Goal: Information Seeking & Learning: Find specific fact

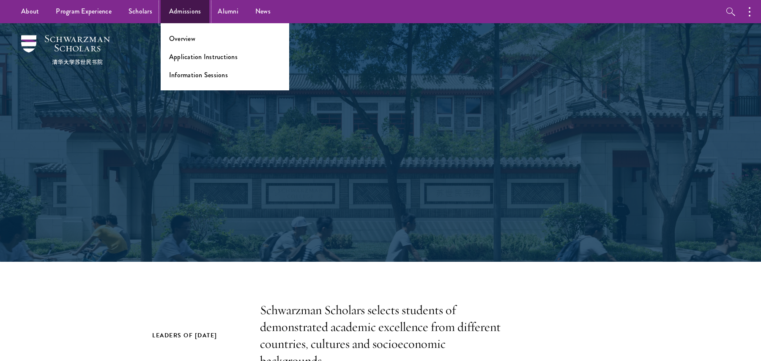
click at [193, 8] on link "Admissions" at bounding box center [185, 11] width 49 height 23
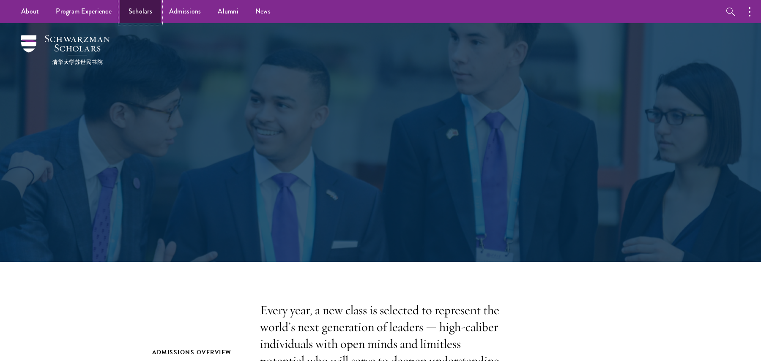
click at [156, 12] on link "Scholars" at bounding box center [140, 11] width 41 height 23
click at [154, 14] on link "Scholars" at bounding box center [140, 11] width 41 height 23
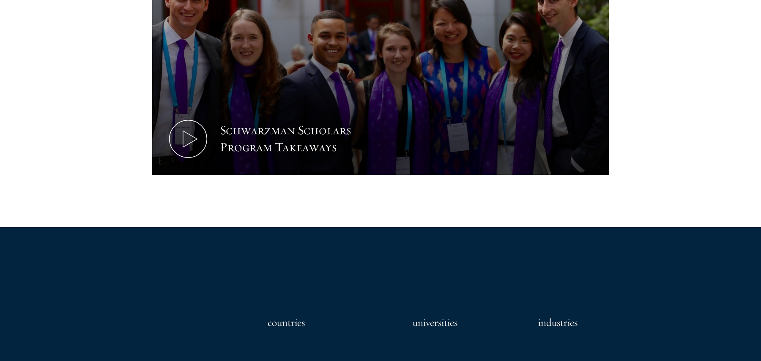
scroll to position [962, 0]
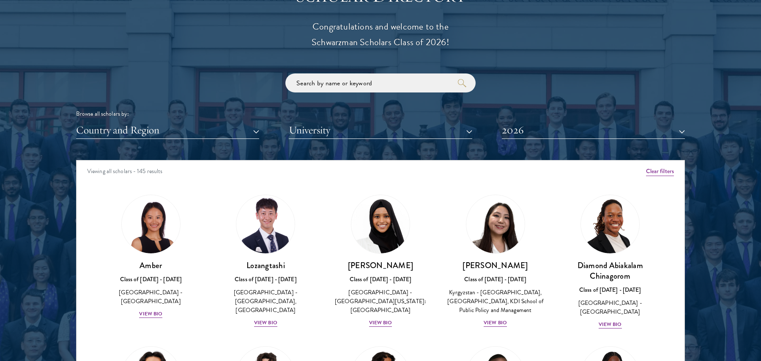
click at [675, 163] on div "Viewing all scholars - 145 results" at bounding box center [380, 173] width 608 height 24
click at [674, 163] on div "Viewing all scholars - 145 results" at bounding box center [380, 173] width 608 height 24
click at [671, 166] on div "Viewing all scholars - 145 results" at bounding box center [380, 173] width 608 height 24
click at [667, 171] on button "Clear filters" at bounding box center [660, 171] width 28 height 9
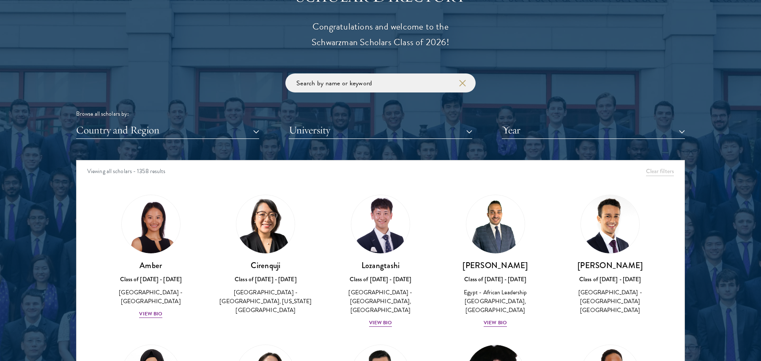
scroll to position [45, 0]
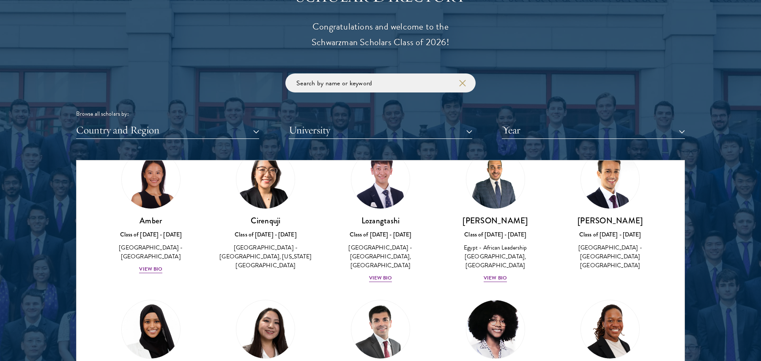
click at [412, 95] on div "Browse all scholars by: Country and Region All Countries and Regions Afghanista…" at bounding box center [380, 107] width 609 height 66
click at [411, 87] on input "search" at bounding box center [380, 83] width 190 height 19
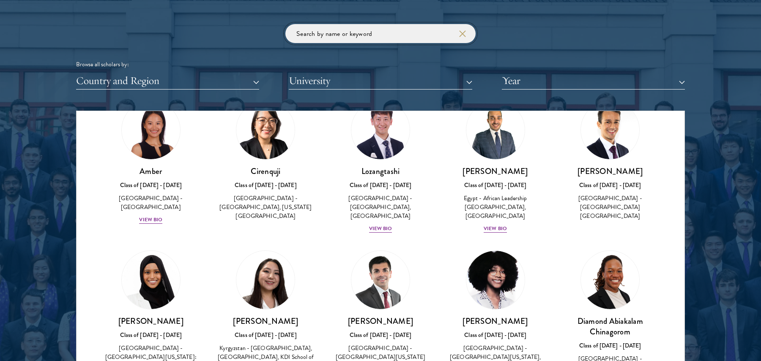
scroll to position [1009, 0]
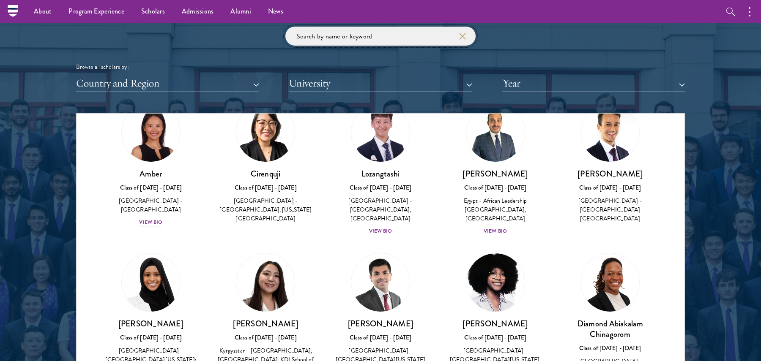
type input "e"
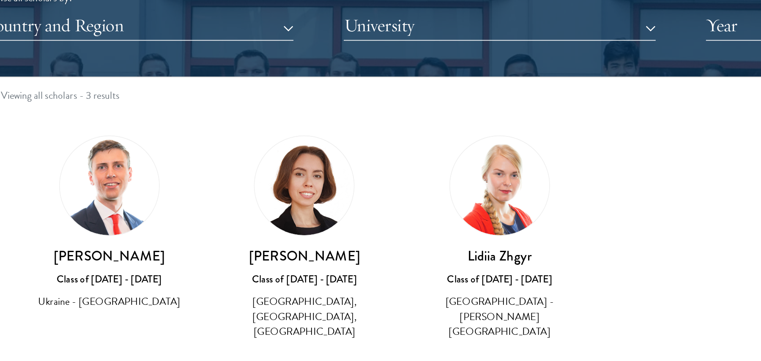
type input "ukraine"
click at [147, 219] on h3 "[PERSON_NAME]" at bounding box center [151, 218] width 98 height 11
drag, startPoint x: 147, startPoint y: 219, endPoint x: 178, endPoint y: 219, distance: 30.0
click at [178, 219] on h3 "[PERSON_NAME]" at bounding box center [151, 218] width 98 height 11
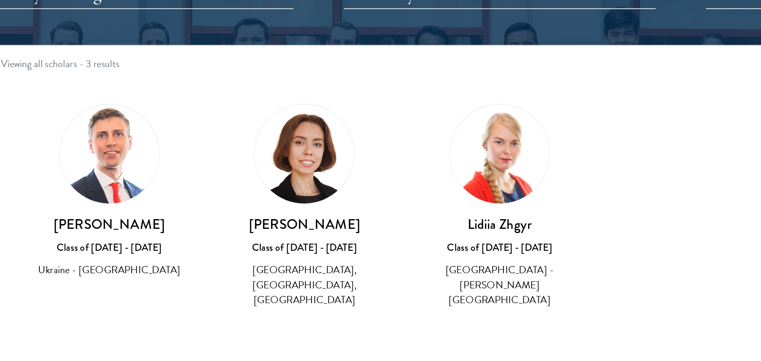
click at [243, 223] on h3 "[PERSON_NAME]" at bounding box center [266, 218] width 98 height 11
drag, startPoint x: 243, startPoint y: 223, endPoint x: 284, endPoint y: 222, distance: 40.6
click at [284, 222] on h3 "[PERSON_NAME]" at bounding box center [266, 218] width 98 height 11
click at [172, 215] on h3 "[PERSON_NAME]" at bounding box center [151, 218] width 98 height 11
drag, startPoint x: 172, startPoint y: 215, endPoint x: 136, endPoint y: 215, distance: 35.9
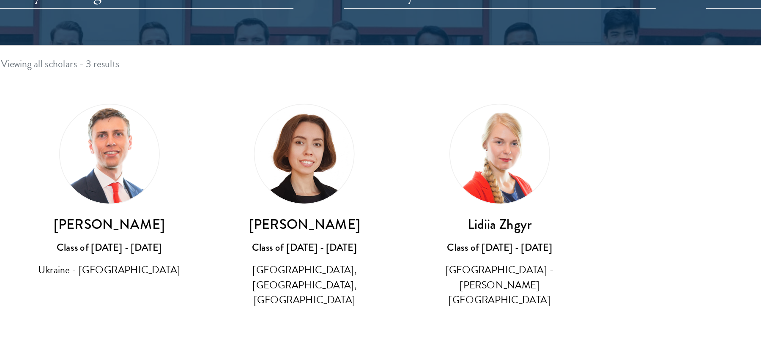
click at [136, 215] on h3 "[PERSON_NAME]" at bounding box center [151, 218] width 98 height 11
click at [174, 219] on h3 "[PERSON_NAME]" at bounding box center [151, 218] width 98 height 11
copy h3 "[PERSON_NAME]"
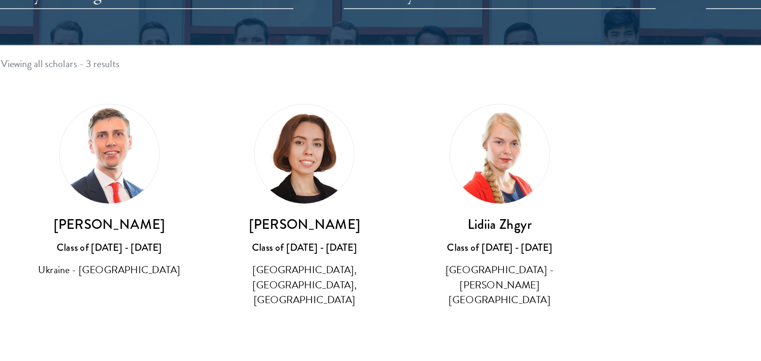
drag, startPoint x: 174, startPoint y: 219, endPoint x: 128, endPoint y: 219, distance: 45.6
click at [128, 219] on h3 "[PERSON_NAME]" at bounding box center [151, 218] width 98 height 11
